Goal: Transaction & Acquisition: Purchase product/service

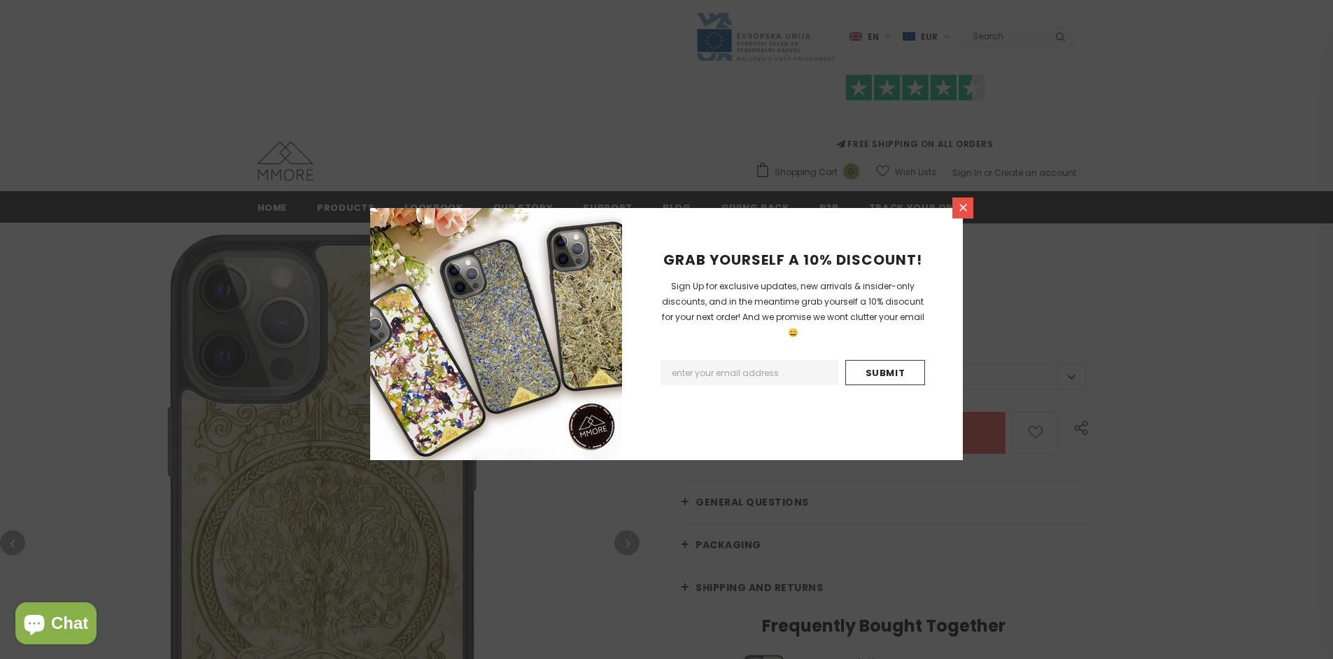
click at [963, 207] on icon at bounding box center [964, 208] width 8 height 8
